Goal: Find specific page/section: Find specific page/section

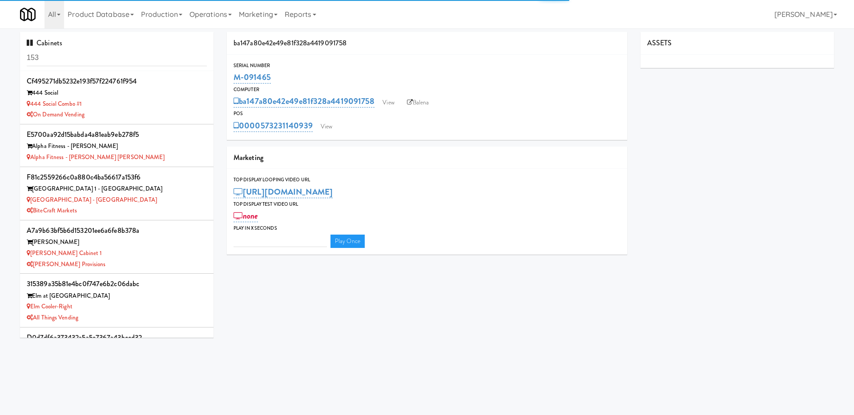
type input "3"
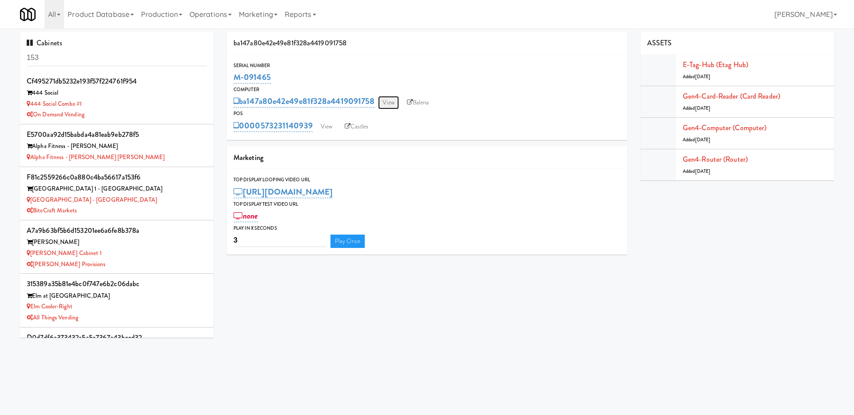
click at [390, 103] on link "View" at bounding box center [388, 102] width 20 height 13
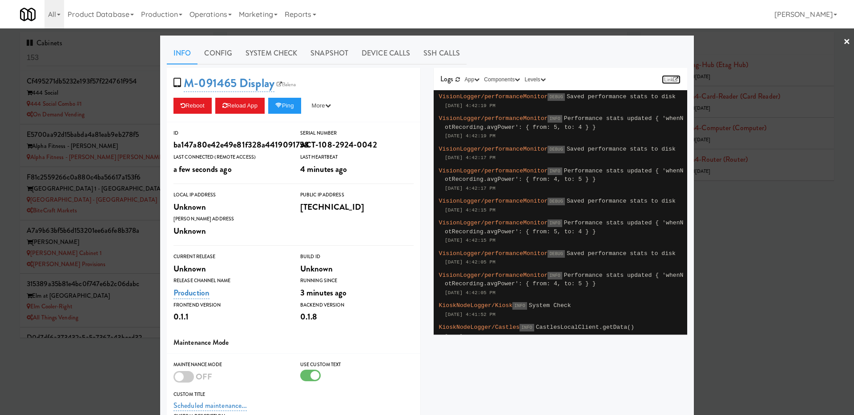
click at [674, 79] on icon at bounding box center [675, 79] width 5 height 5
